Goal: Task Accomplishment & Management: Use online tool/utility

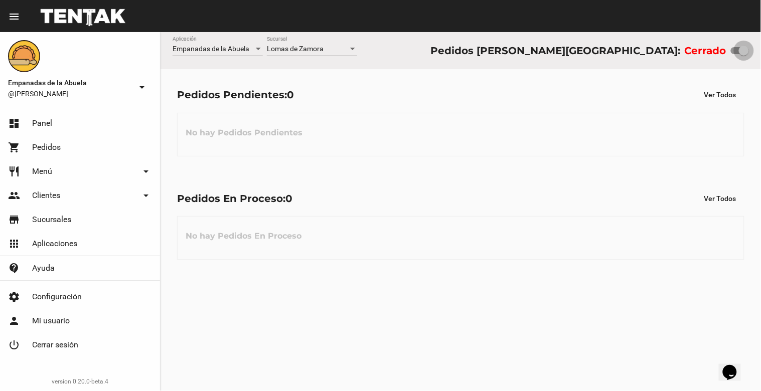
drag, startPoint x: 736, startPoint y: 51, endPoint x: 761, endPoint y: 44, distance: 25.4
click at [761, 48] on div "Empanadas de la Abuela Aplicación [PERSON_NAME] [GEOGRAPHIC_DATA] Pedidos [PERS…" at bounding box center [461, 50] width 601 height 37
checkbox input "true"
click at [353, 49] on div at bounding box center [352, 49] width 5 height 3
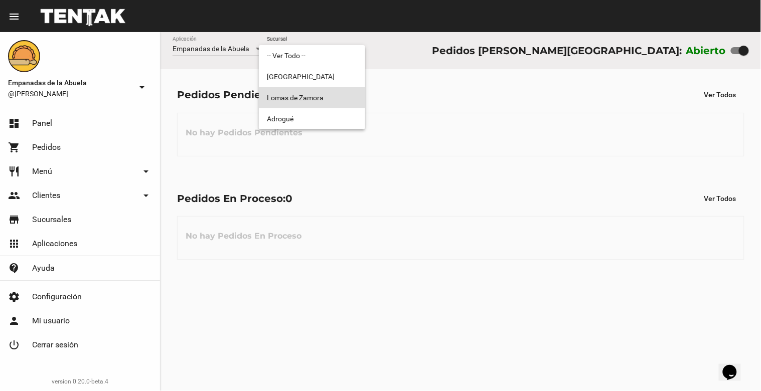
click at [303, 103] on span "Lomas de Zamora" at bounding box center [312, 97] width 90 height 21
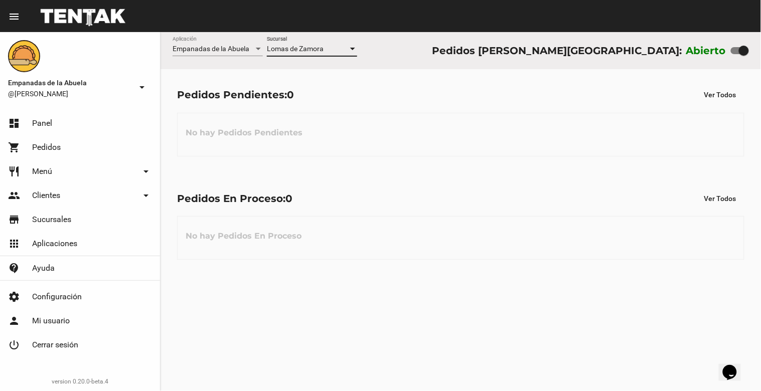
click at [353, 49] on div at bounding box center [352, 49] width 5 height 3
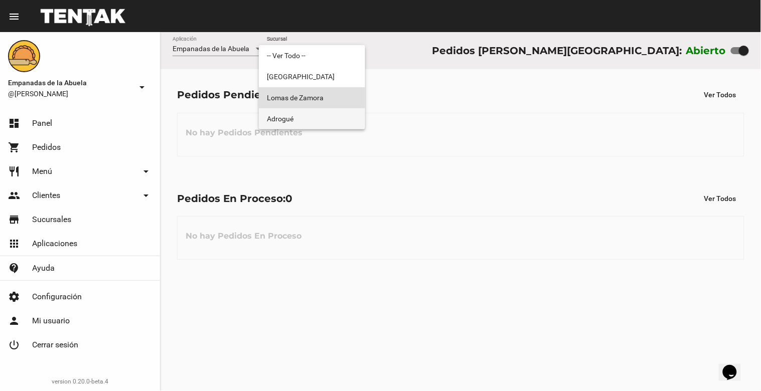
click at [342, 115] on span "Adrogué" at bounding box center [312, 118] width 90 height 21
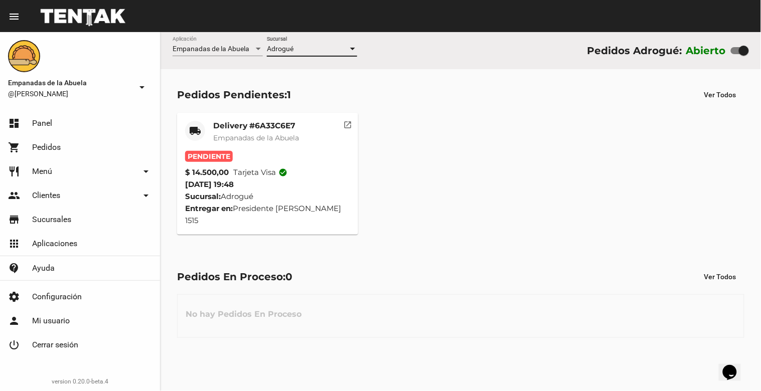
click at [357, 48] on div at bounding box center [352, 49] width 9 height 8
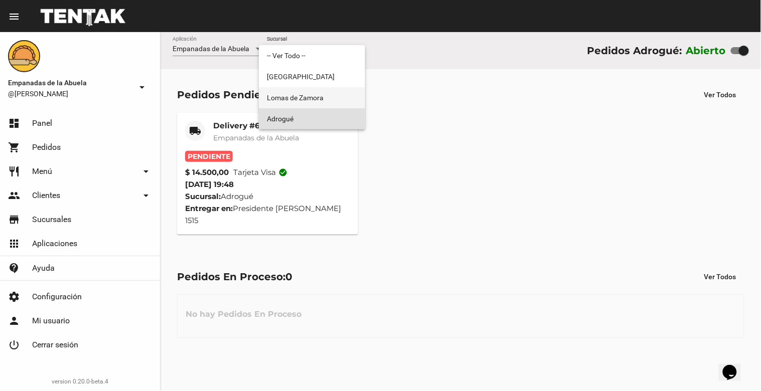
click at [337, 97] on span "Lomas de Zamora" at bounding box center [312, 97] width 90 height 21
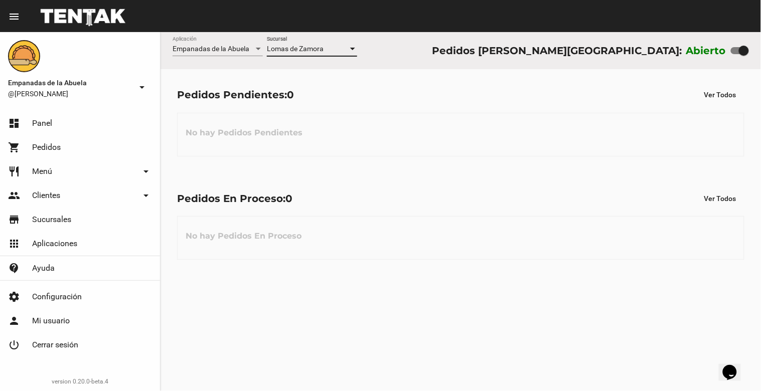
click at [352, 47] on div at bounding box center [352, 49] width 9 height 8
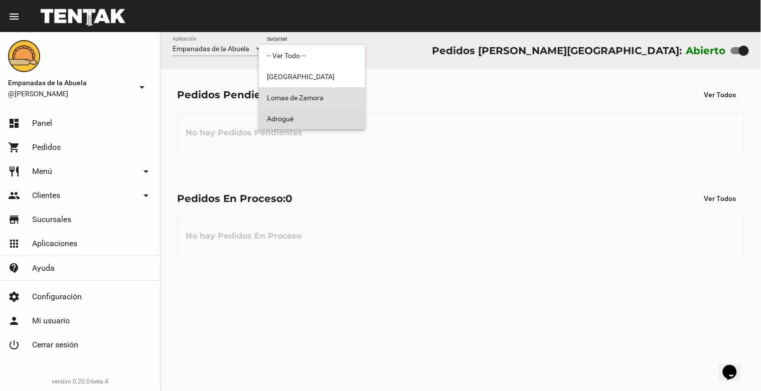
click at [312, 119] on span "Adrogué" at bounding box center [312, 118] width 90 height 21
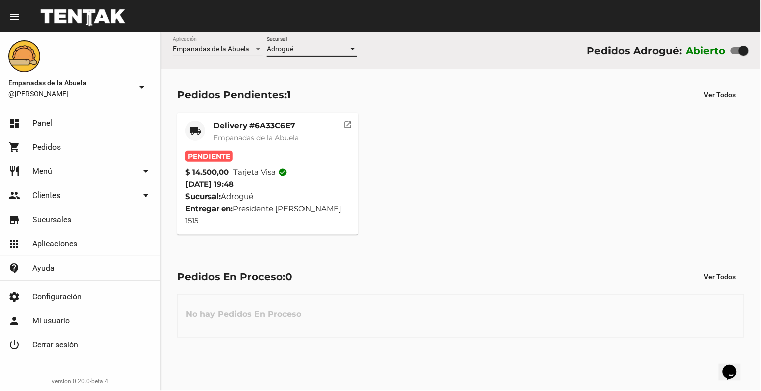
click at [349, 47] on div at bounding box center [352, 49] width 9 height 8
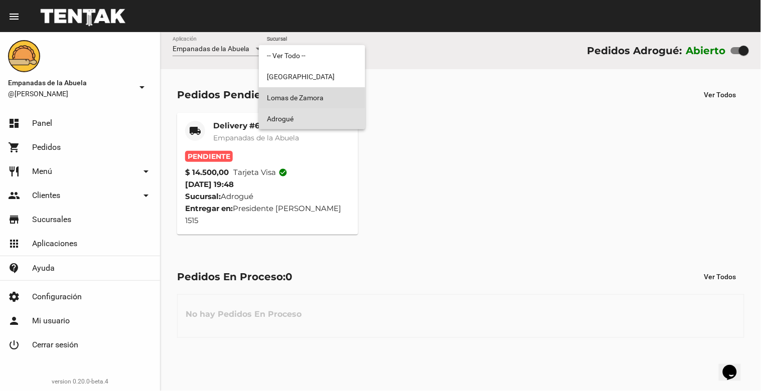
click at [307, 95] on span "Lomas de Zamora" at bounding box center [312, 97] width 90 height 21
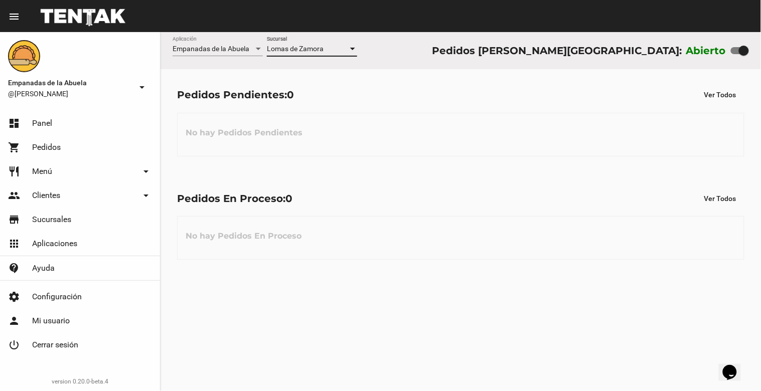
click at [355, 48] on div at bounding box center [352, 49] width 5 height 3
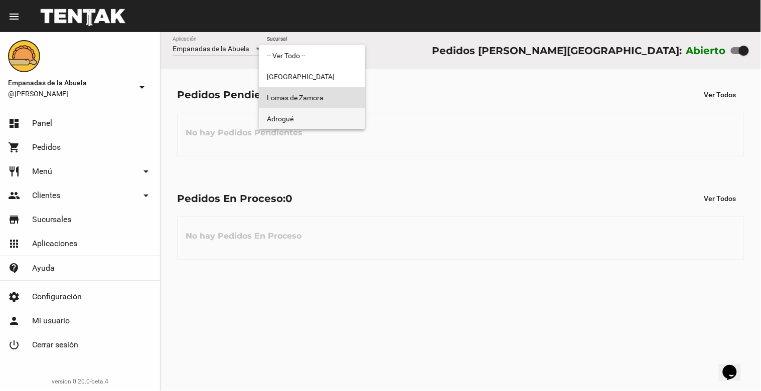
click at [323, 121] on span "Adrogué" at bounding box center [312, 118] width 90 height 21
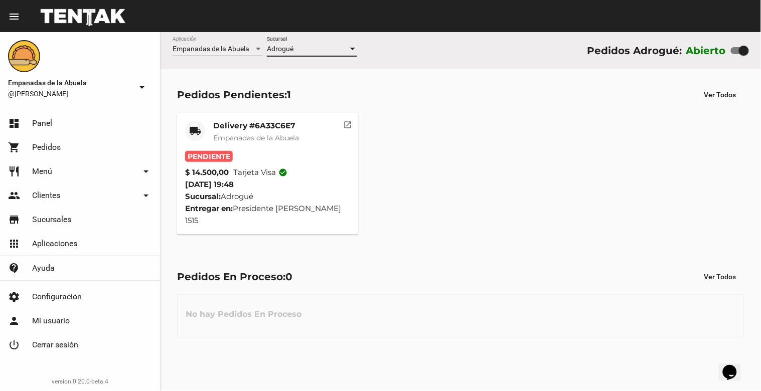
click at [353, 48] on div at bounding box center [352, 49] width 5 height 3
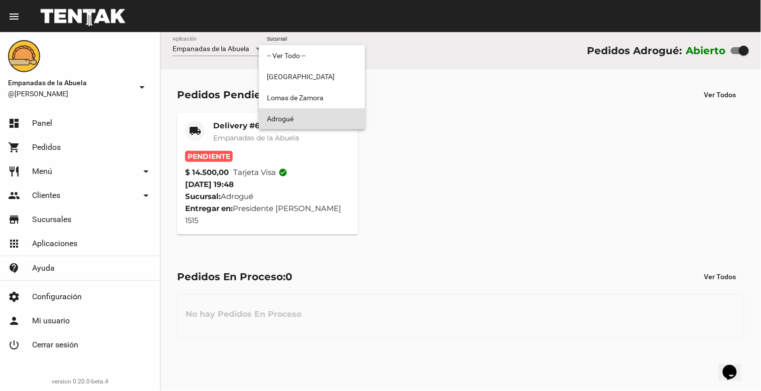
click at [400, 151] on div at bounding box center [380, 195] width 761 height 391
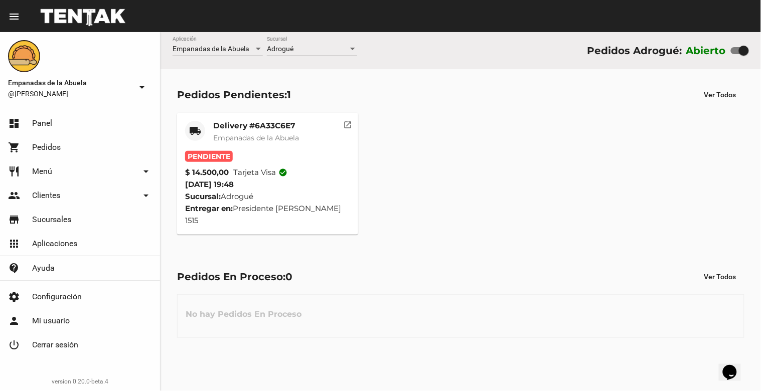
click at [352, 48] on div at bounding box center [352, 49] width 5 height 3
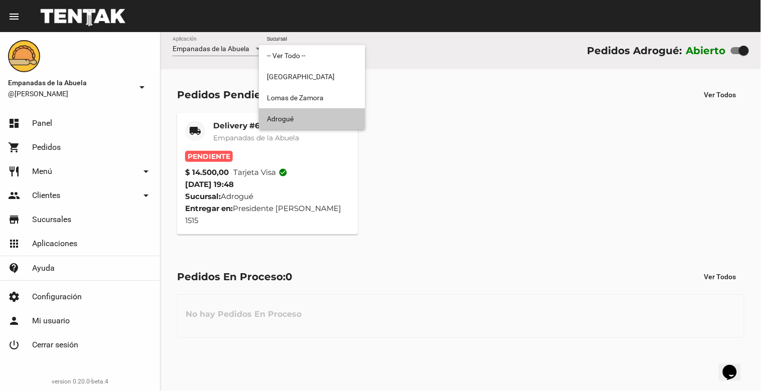
click at [335, 119] on span "Adrogué" at bounding box center [312, 118] width 90 height 21
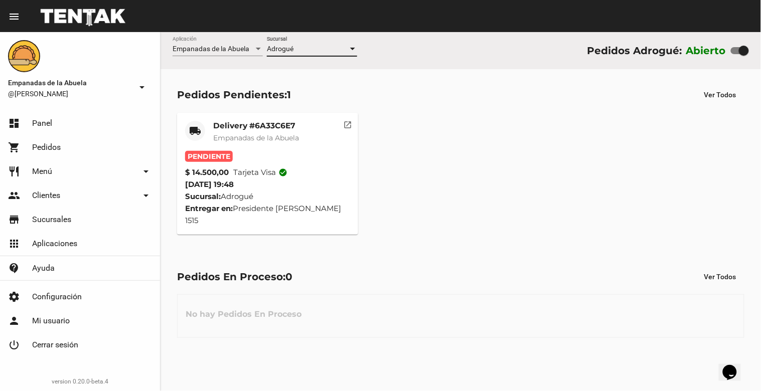
drag, startPoint x: 350, startPoint y: 49, endPoint x: 356, endPoint y: 51, distance: 6.5
click at [356, 51] on div at bounding box center [352, 49] width 9 height 8
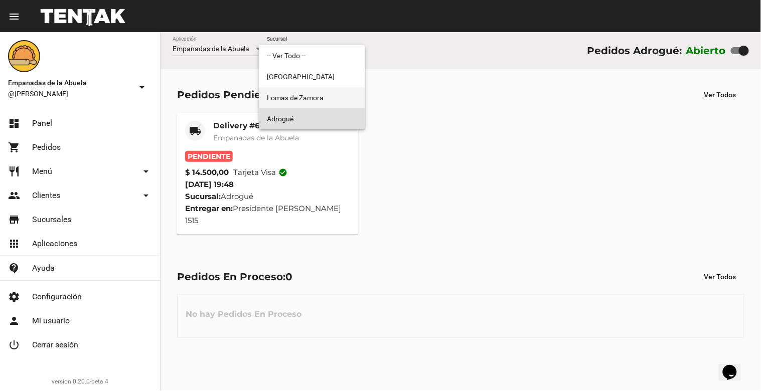
click at [320, 96] on span "Lomas de Zamora" at bounding box center [312, 97] width 90 height 21
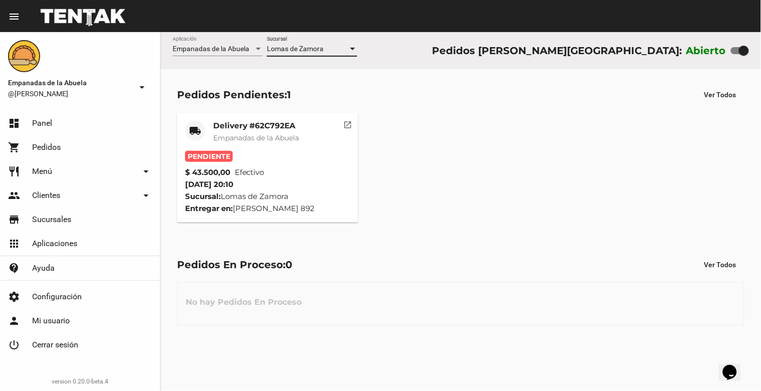
click at [307, 52] on span "Lomas de Zamora" at bounding box center [295, 49] width 57 height 8
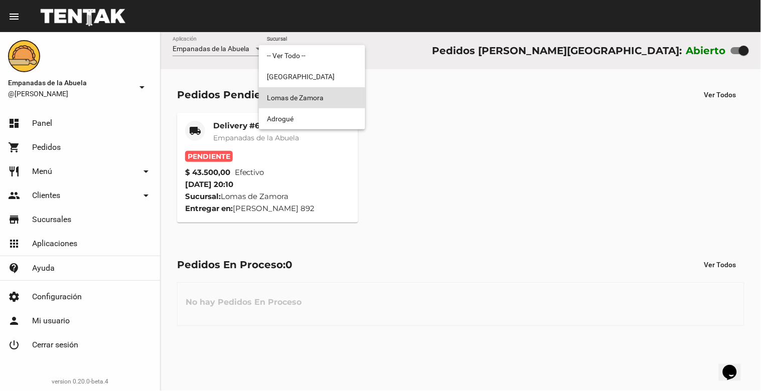
click at [325, 97] on span "Lomas de Zamora" at bounding box center [312, 97] width 90 height 21
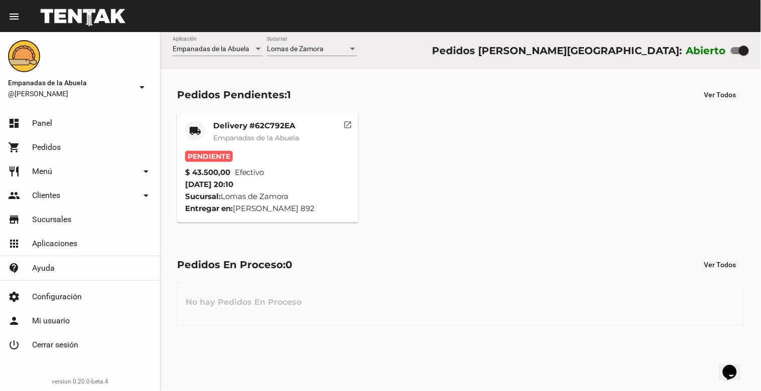
click at [284, 126] on mat-card-title "Delivery #62C792EA" at bounding box center [256, 126] width 86 height 10
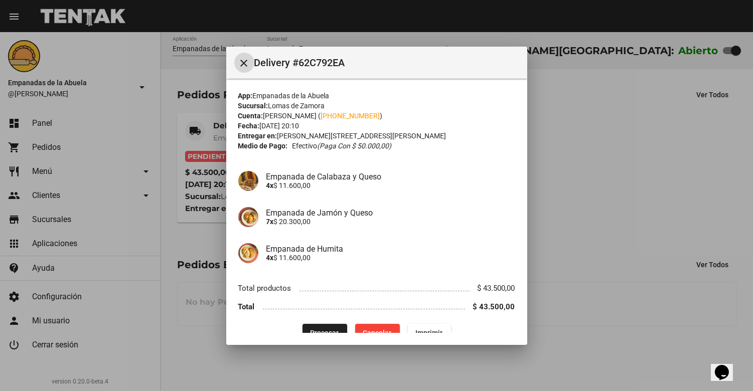
scroll to position [17, 0]
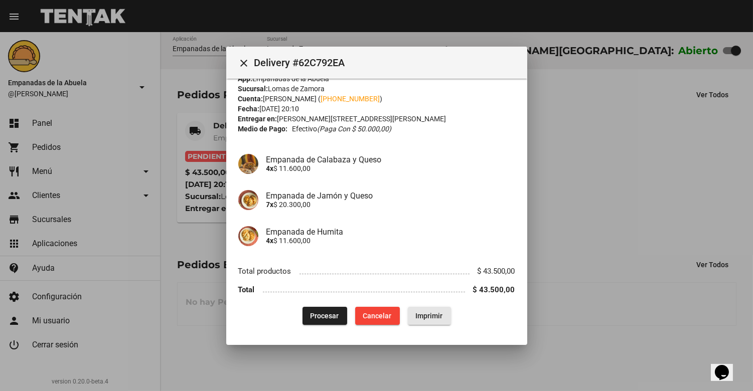
click at [422, 318] on span "Imprimir" at bounding box center [429, 316] width 27 height 8
click at [327, 317] on span "Procesar" at bounding box center [325, 316] width 29 height 8
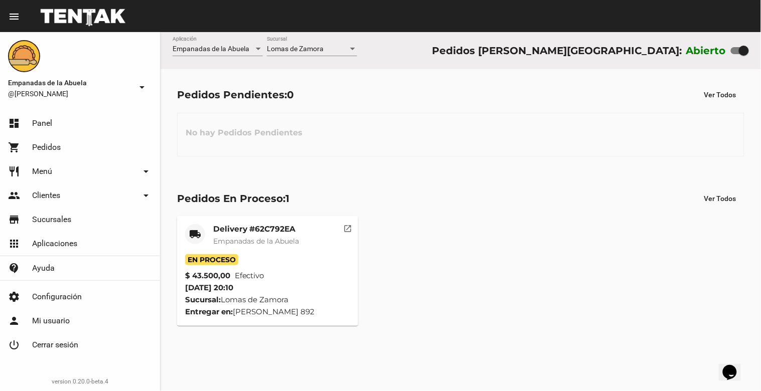
click at [352, 46] on div at bounding box center [352, 49] width 9 height 8
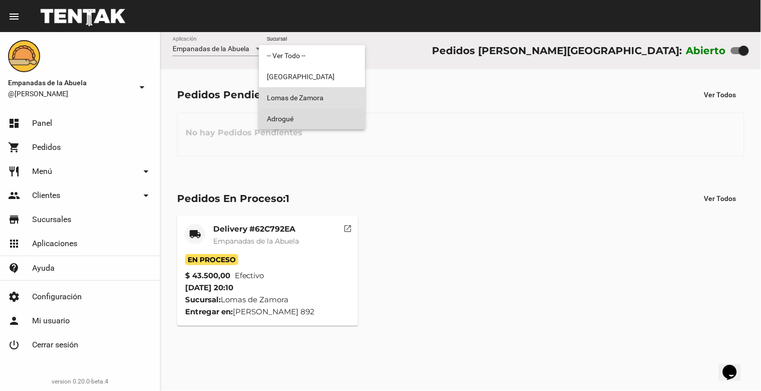
click at [297, 123] on span "Adrogué" at bounding box center [312, 118] width 90 height 21
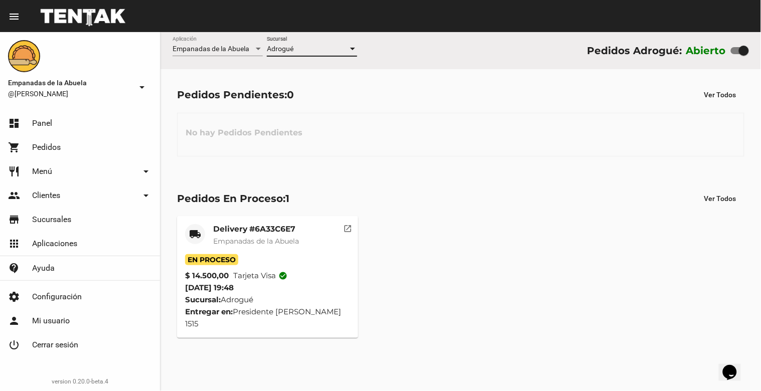
click at [350, 48] on div at bounding box center [352, 49] width 9 height 8
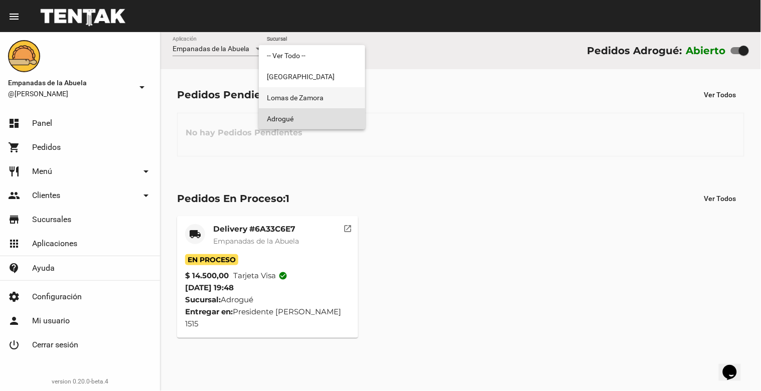
click at [334, 101] on span "Lomas de Zamora" at bounding box center [312, 97] width 90 height 21
